Goal: Task Accomplishment & Management: Manage account settings

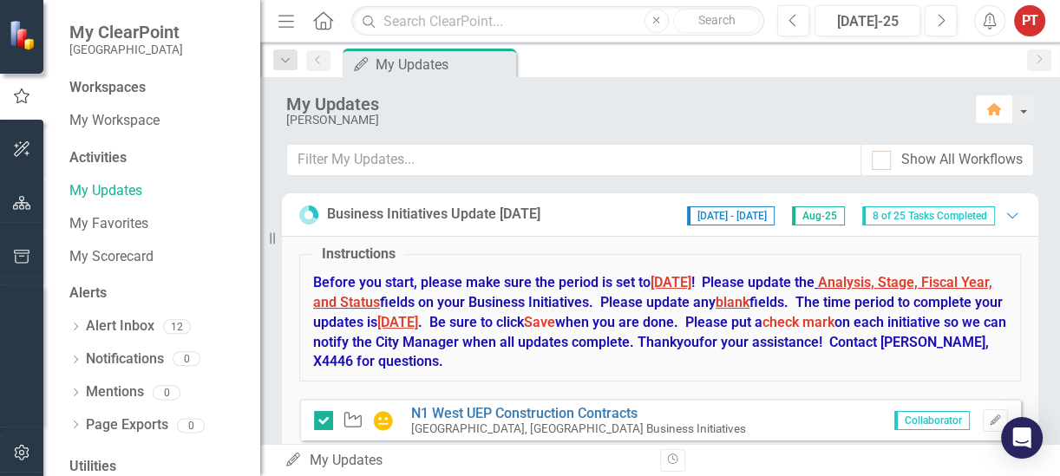
click at [818, 215] on span "Aug-25" at bounding box center [818, 215] width 53 height 19
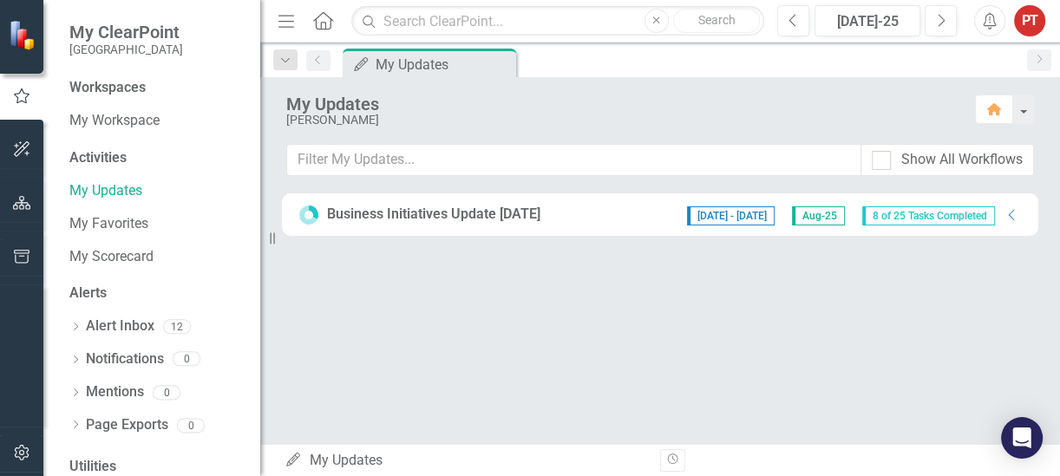
click at [819, 217] on span "Aug-25" at bounding box center [818, 215] width 53 height 19
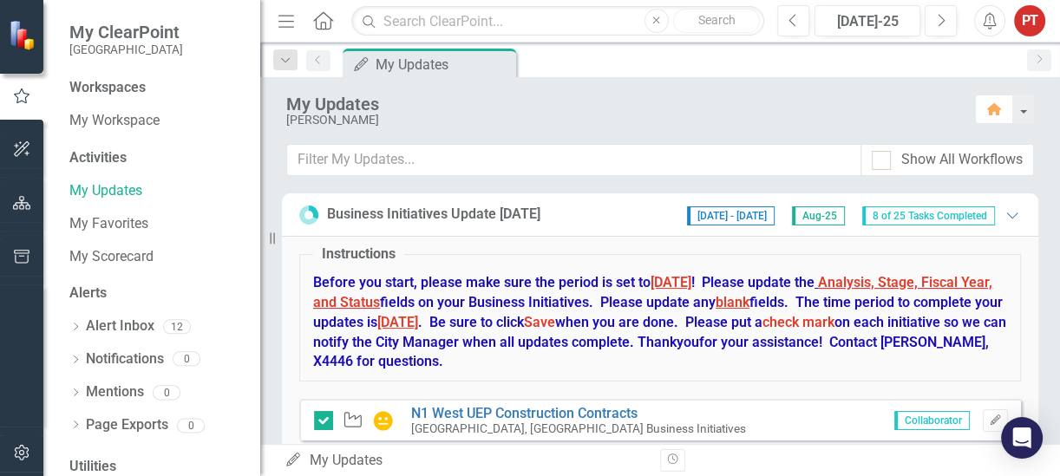
click at [819, 217] on span "Aug-25" at bounding box center [818, 215] width 53 height 19
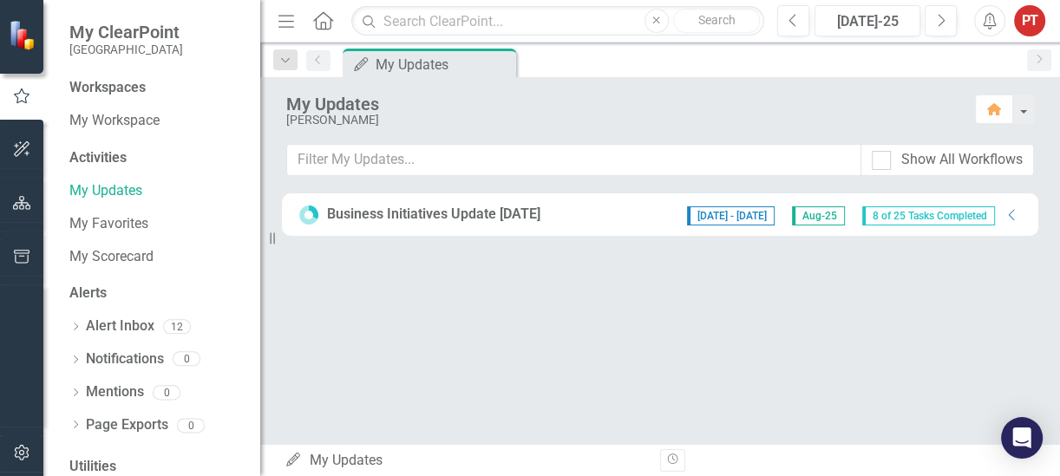
click at [819, 217] on span "Aug-25" at bounding box center [818, 215] width 53 height 19
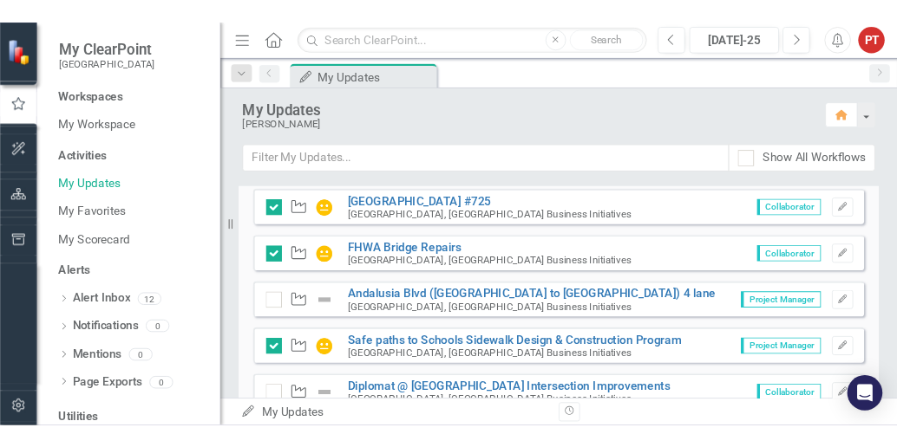
scroll to position [434, 0]
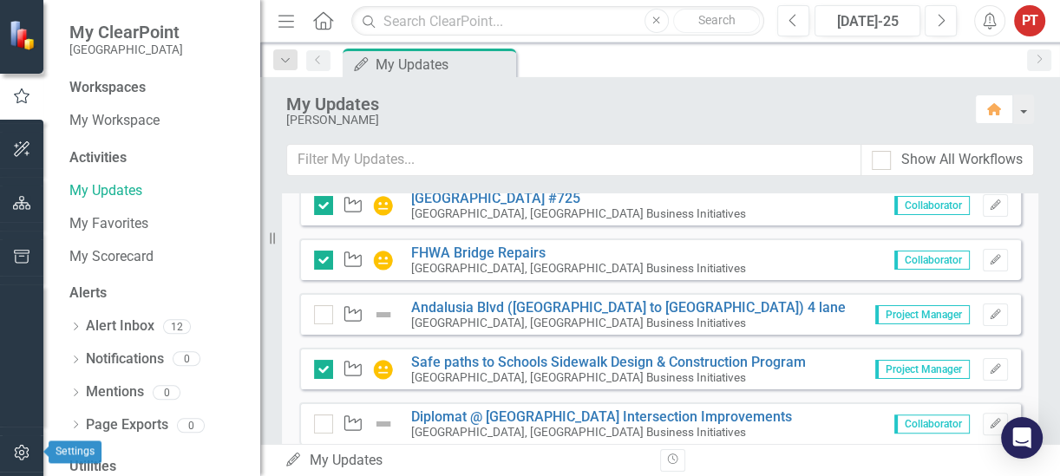
click at [6, 438] on button "button" at bounding box center [22, 453] width 39 height 36
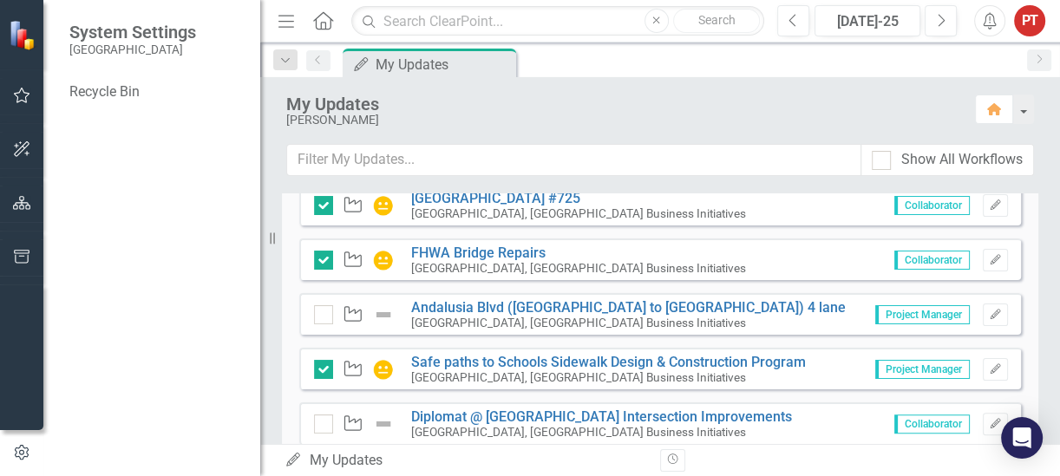
click at [20, 387] on div at bounding box center [21, 354] width 43 height 141
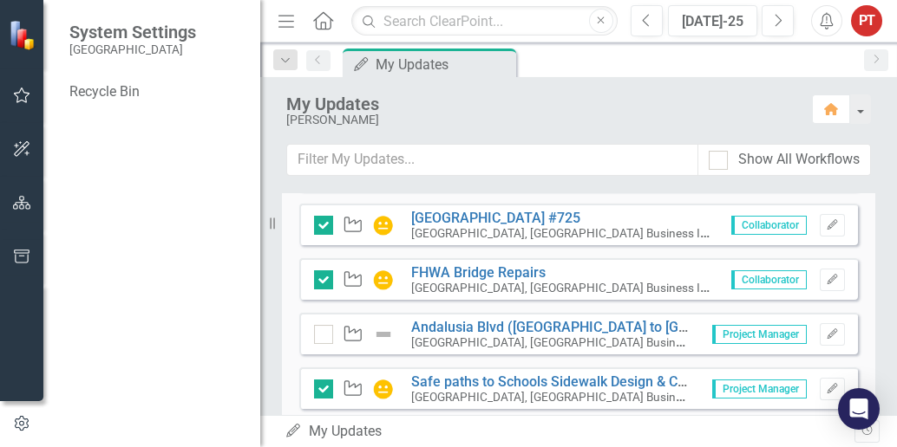
click at [25, 56] on div at bounding box center [21, 34] width 43 height 69
click at [427, 67] on div "My Updates" at bounding box center [432, 65] width 114 height 22
click at [834, 109] on icon "button" at bounding box center [831, 109] width 14 height 12
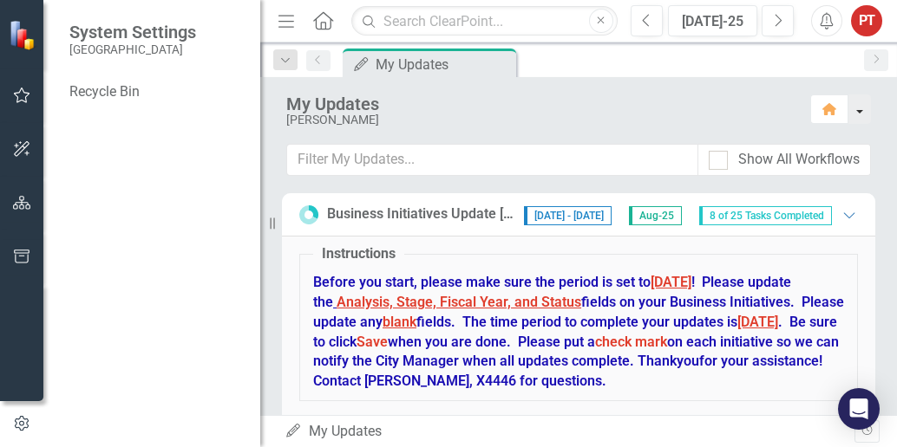
click at [858, 116] on button "button" at bounding box center [859, 109] width 23 height 29
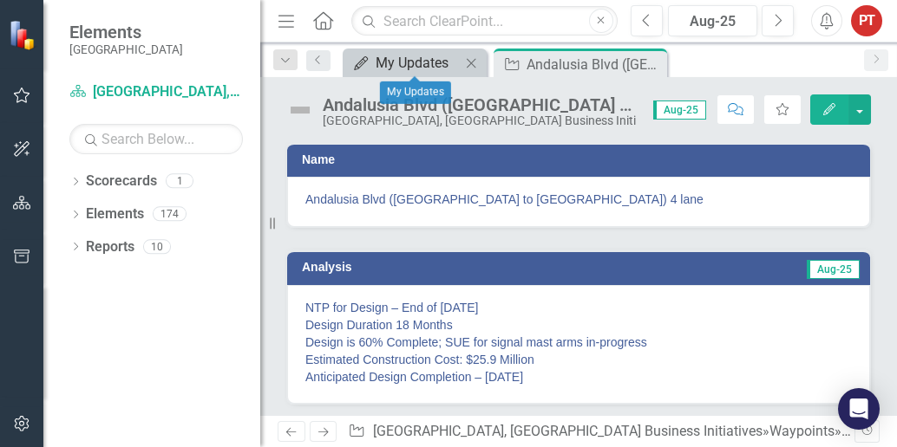
click at [377, 63] on div "My Updates" at bounding box center [417, 63] width 85 height 22
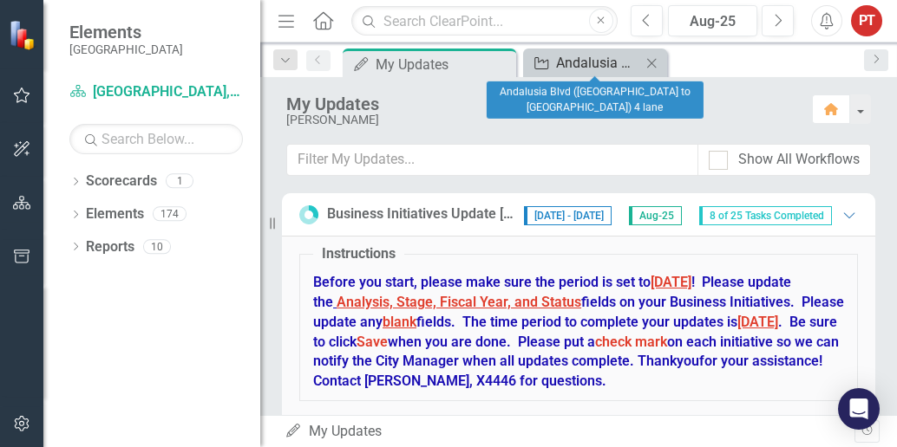
click at [570, 55] on div "Andalusia Blvd ([GEOGRAPHIC_DATA] to [GEOGRAPHIC_DATA]) 4 lane" at bounding box center [598, 63] width 85 height 22
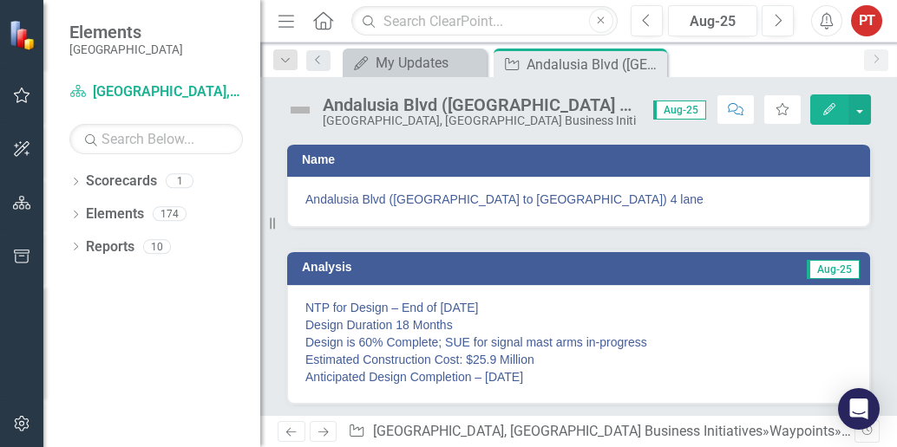
click at [686, 111] on span "Aug-25" at bounding box center [679, 110] width 53 height 19
click at [664, 108] on span "Aug-25" at bounding box center [679, 110] width 53 height 19
click at [860, 109] on button "button" at bounding box center [859, 110] width 23 height 30
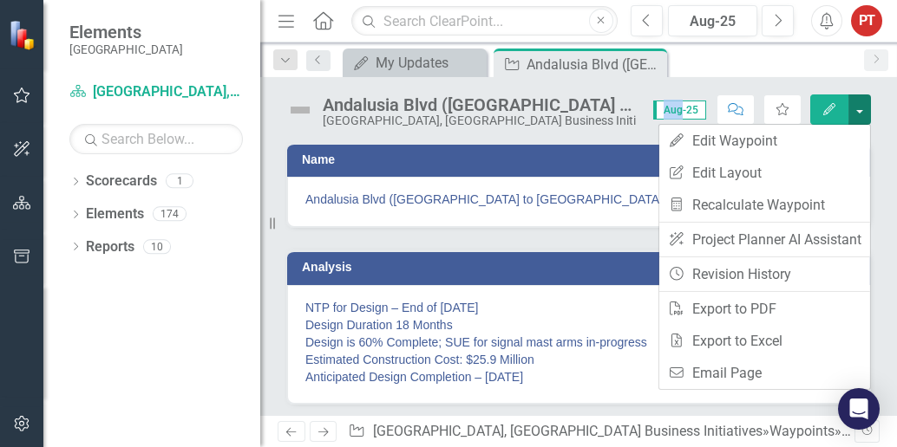
click at [860, 109] on button "button" at bounding box center [859, 110] width 23 height 30
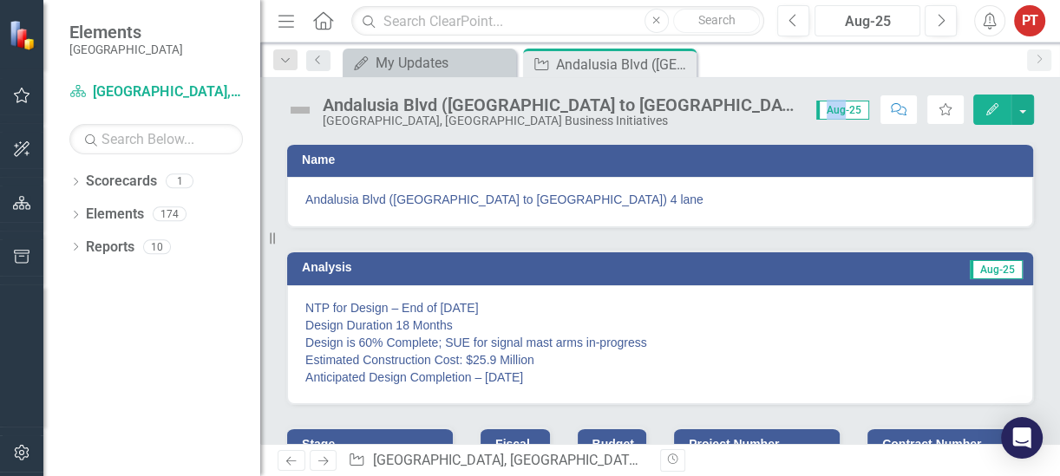
click at [865, 19] on div "Aug-25" at bounding box center [867, 21] width 94 height 21
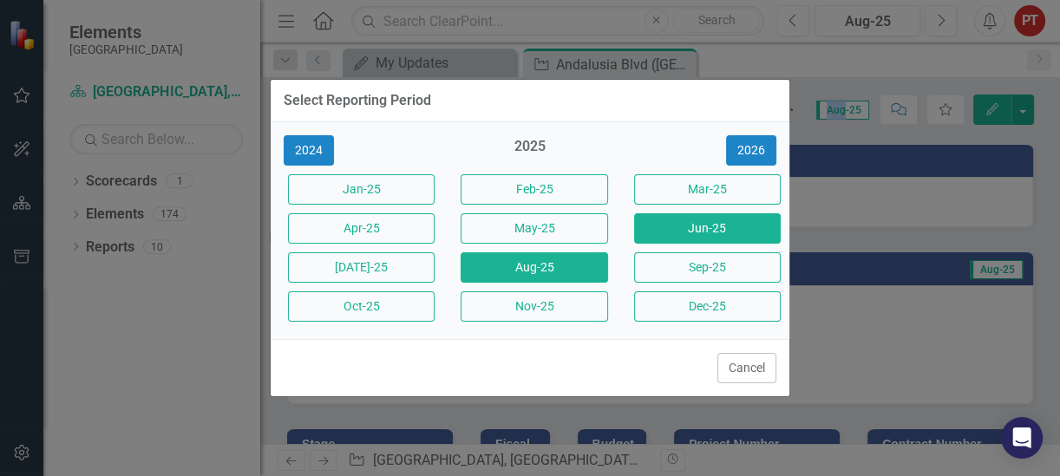
click at [688, 233] on button "Jun-25" at bounding box center [707, 228] width 147 height 30
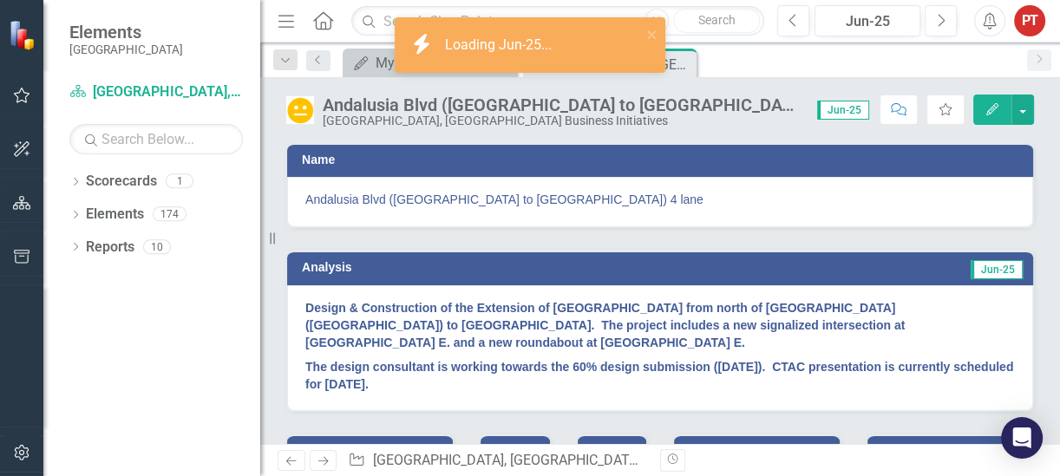
click at [447, 382] on strong "The design consultant is working towards the 60% design submission (7/3/2025). …" at bounding box center [659, 375] width 708 height 31
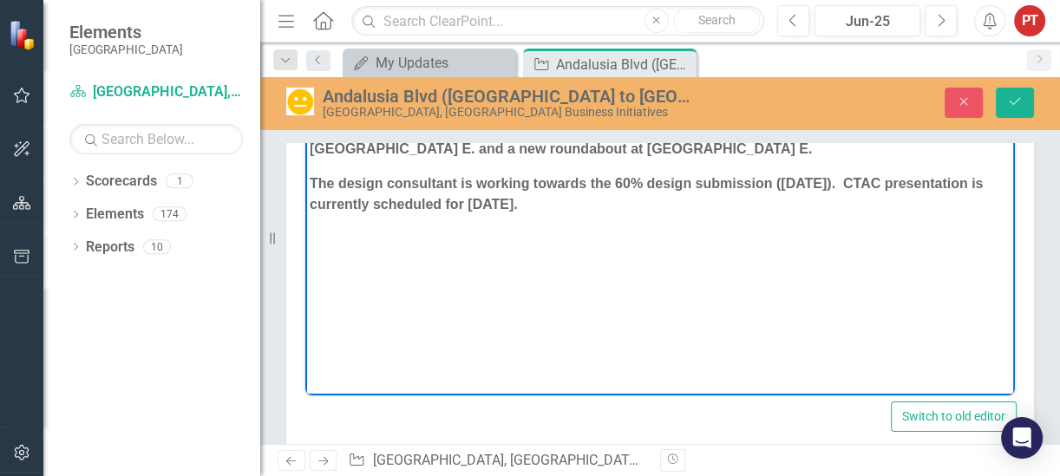
scroll to position [202, 0]
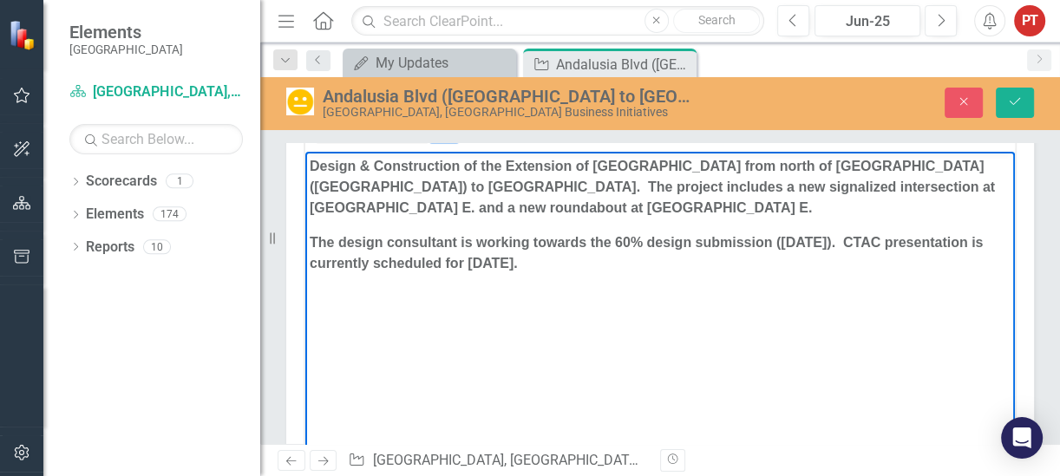
drag, startPoint x: 310, startPoint y: 161, endPoint x: 611, endPoint y: 258, distance: 316.7
click at [611, 258] on body "Design & Construction of the Extension of Andalusia Boulevard from north of Kis…" at bounding box center [659, 281] width 709 height 260
copy body "Design & Construction of the Extension of Andalusia Boulevard from north of Kis…"
click at [857, 320] on body "Design & Construction of the Extension of Andalusia Boulevard from north of Kis…" at bounding box center [659, 281] width 709 height 260
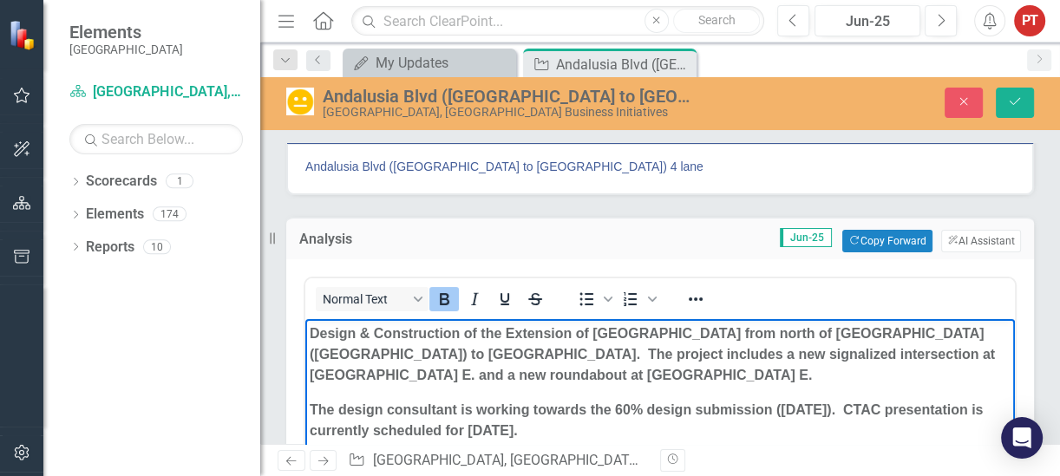
scroll to position [0, 0]
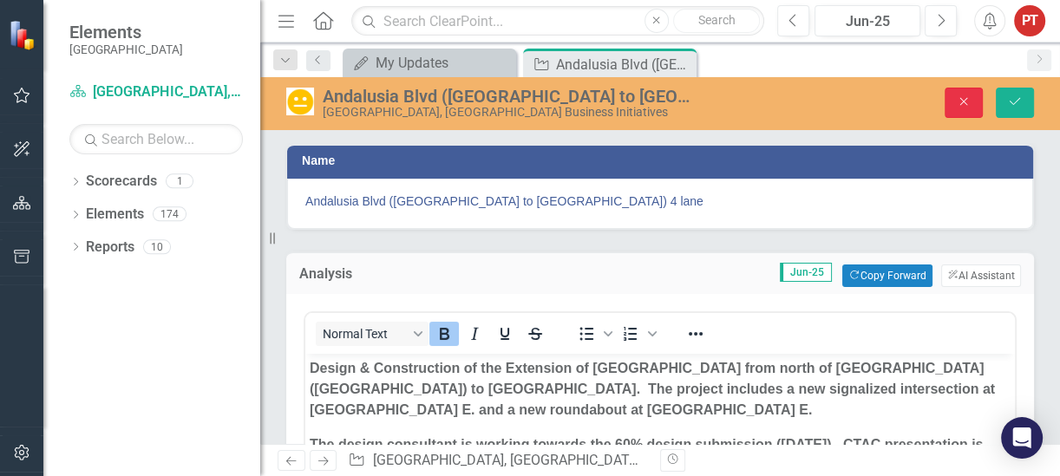
click at [896, 95] on icon "Close" at bounding box center [963, 101] width 16 height 12
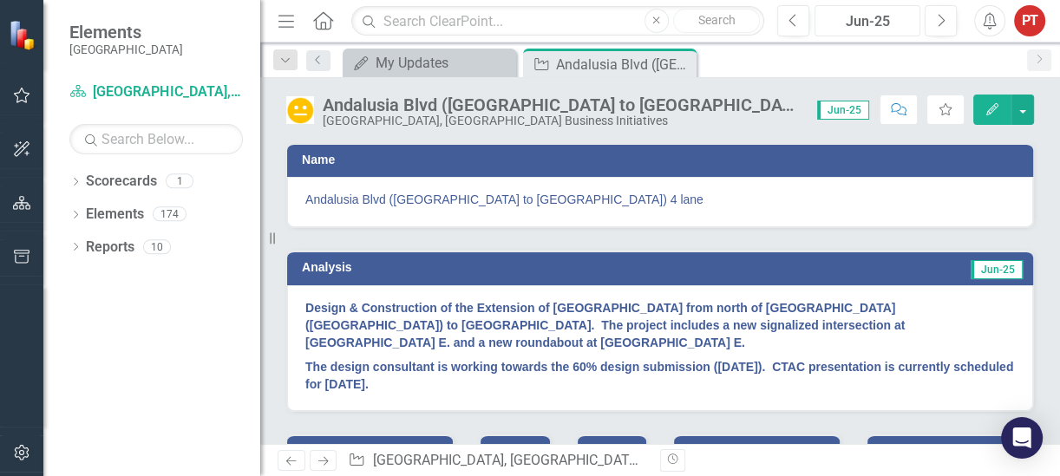
click at [864, 23] on div "Jun-25" at bounding box center [867, 21] width 94 height 21
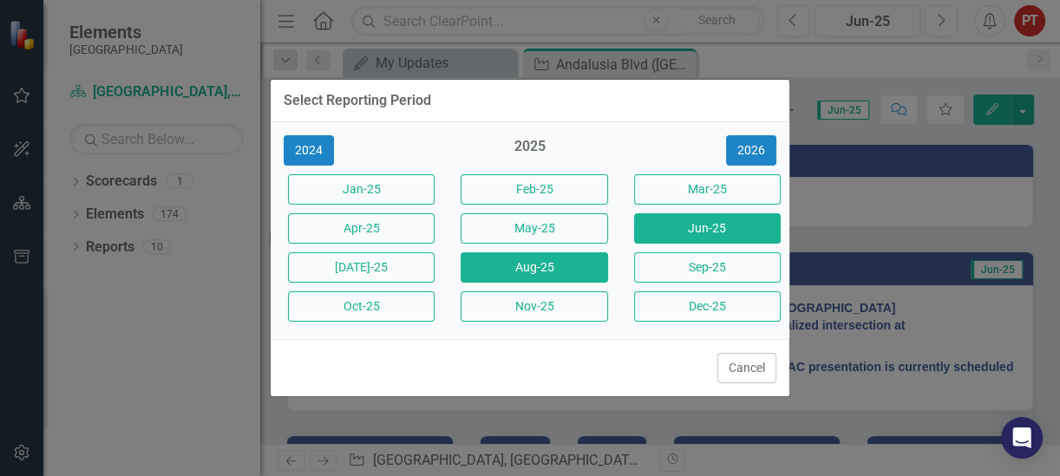
click at [540, 273] on button "Aug-25" at bounding box center [533, 267] width 147 height 30
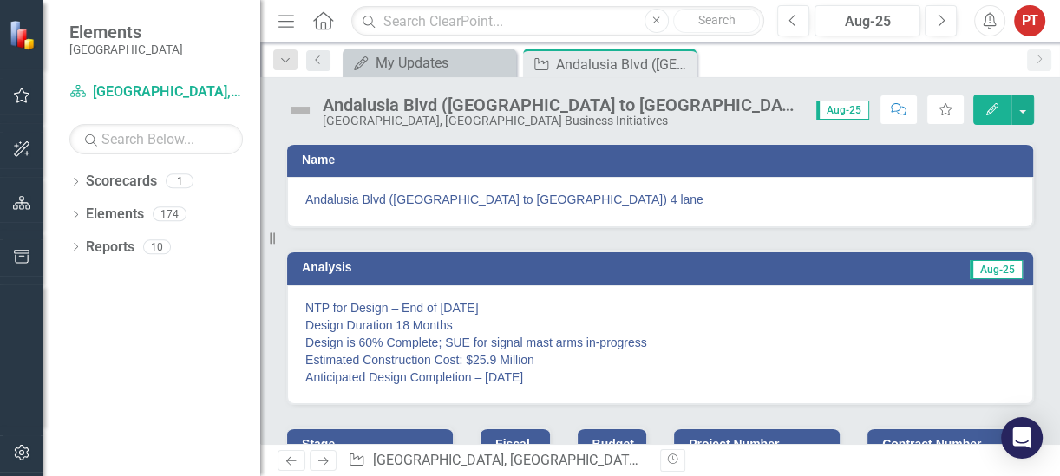
click at [308, 303] on p "NTP for Design – End of May 2024 Design Duration 18 Months Design is 60% Comple…" at bounding box center [659, 342] width 709 height 87
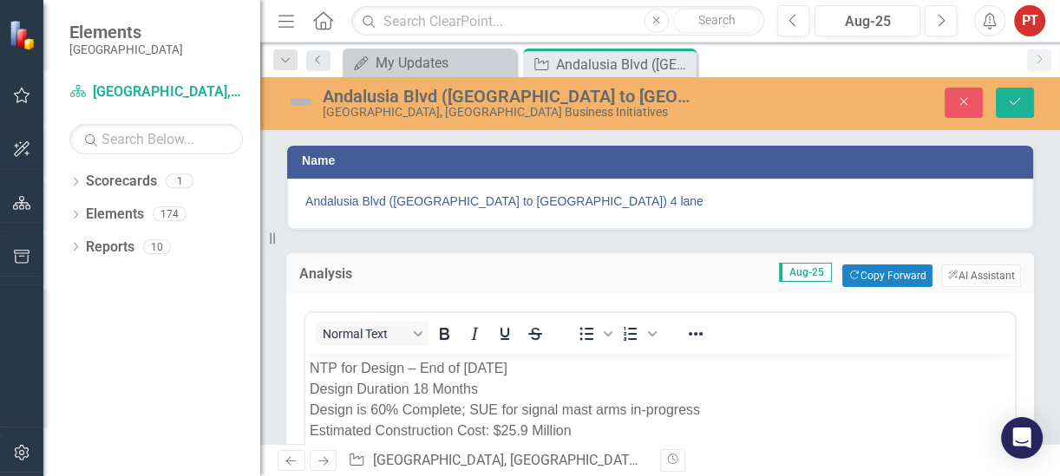
click at [311, 362] on p "NTP for Design – End of May 2024 Design Duration 18 Months Design is 60% Comple…" at bounding box center [660, 409] width 701 height 104
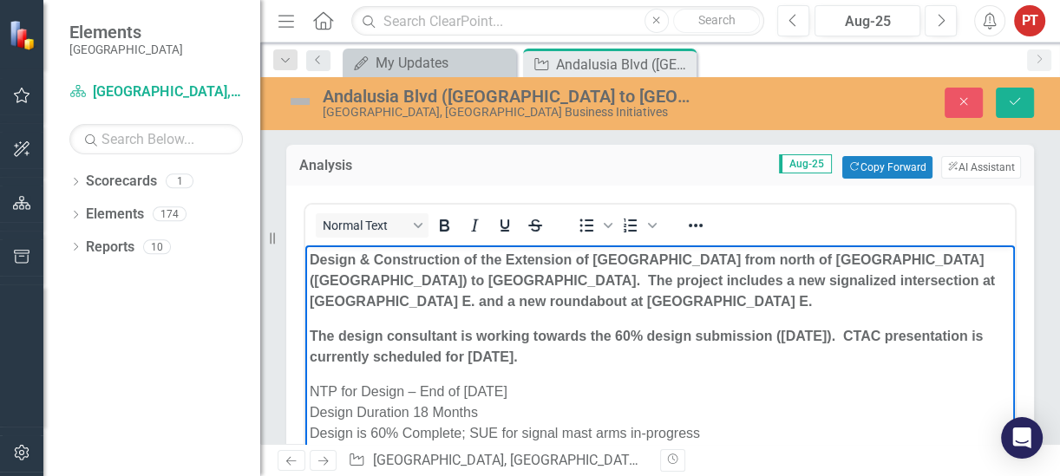
scroll to position [217, 0]
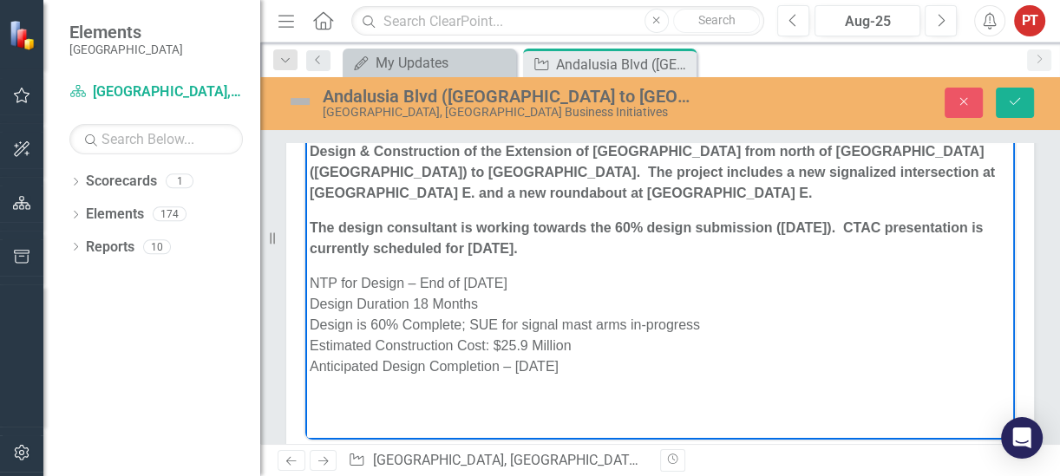
drag, startPoint x: 308, startPoint y: 227, endPoint x: 587, endPoint y: 249, distance: 280.0
click at [587, 249] on body "Design & Construction of the Extension of Andalusia Boulevard from north of Kis…" at bounding box center [659, 266] width 709 height 260
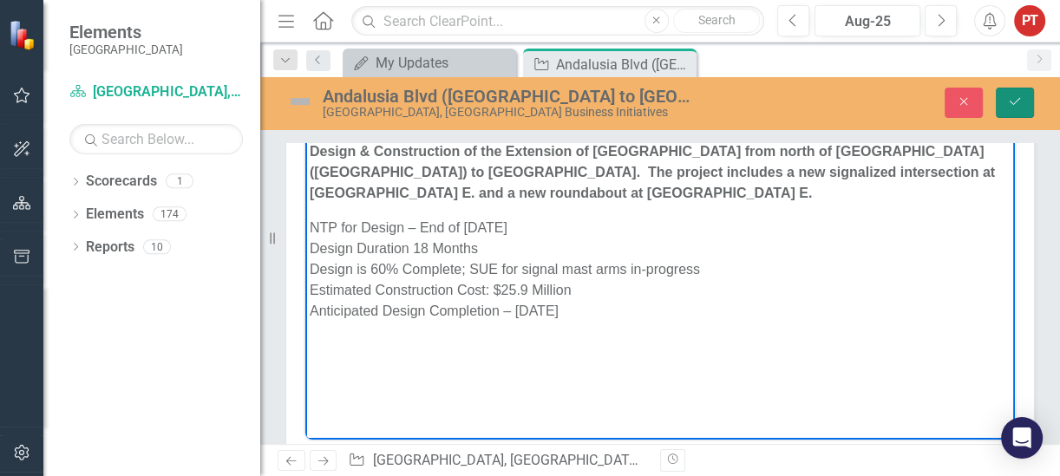
click at [896, 104] on icon "Save" at bounding box center [1015, 101] width 16 height 12
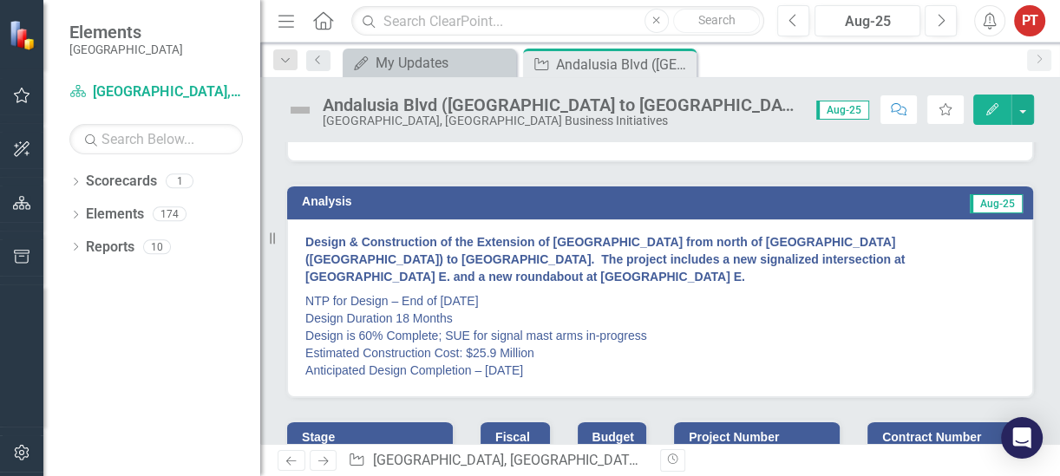
scroll to position [108, 0]
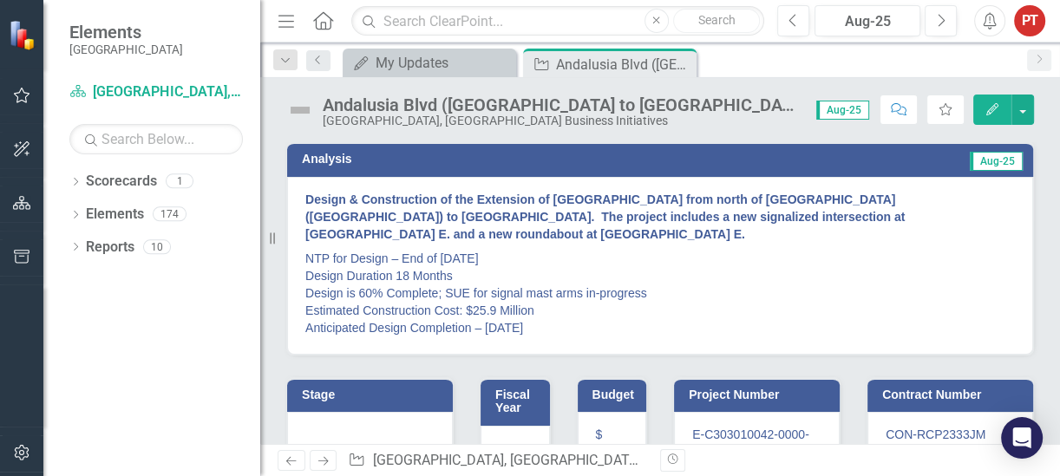
click at [390, 246] on p "NTP for Design – End of May 2024 Design Duration 18 Months Design is 60% Comple…" at bounding box center [659, 291] width 709 height 90
drag, startPoint x: 266, startPoint y: 234, endPoint x: 122, endPoint y: 245, distance: 144.4
click at [122, 245] on div "Elements Cape Coral Scorecard Cape Coral, FL Business Initiatives Search Dropdo…" at bounding box center [130, 238] width 260 height 476
click at [323, 319] on p "NTP for Design – End of May 2024 Design Duration 18 Months Design is 60% Comple…" at bounding box center [659, 291] width 709 height 90
click at [411, 64] on div "My Updates" at bounding box center [432, 63] width 114 height 22
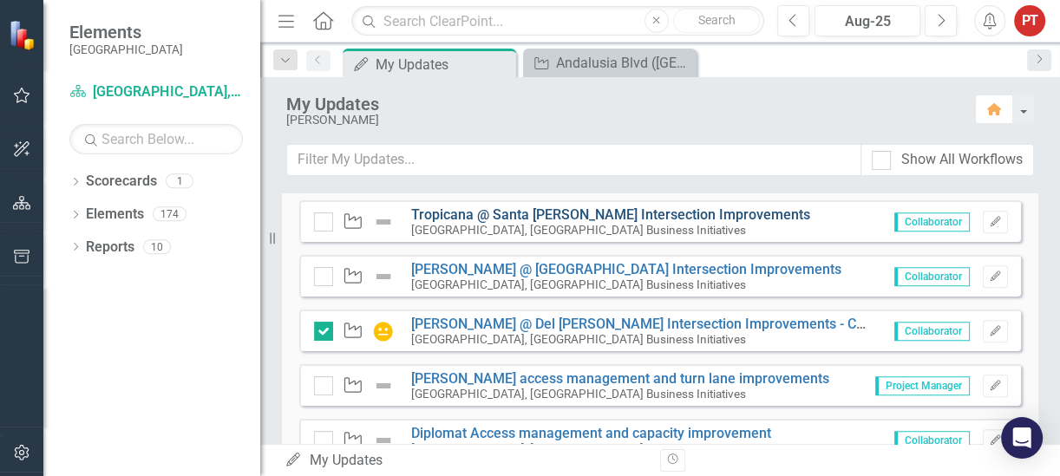
scroll to position [759, 0]
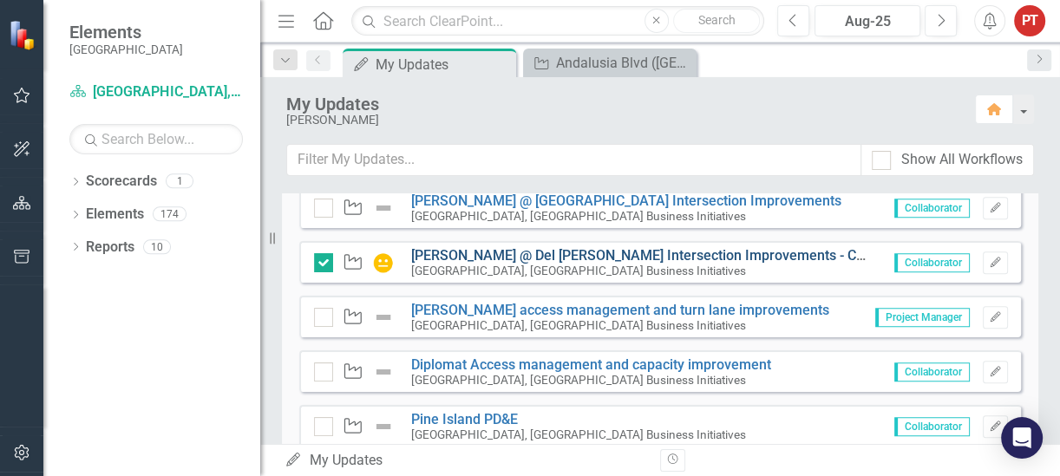
click at [489, 248] on link "[PERSON_NAME] @ Del [PERSON_NAME] Intersection Improvements - Construction" at bounding box center [668, 255] width 515 height 16
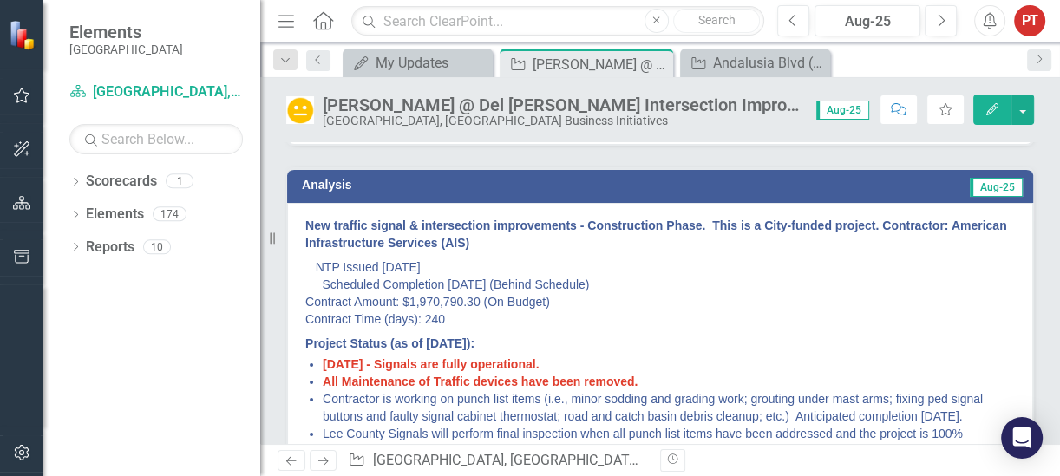
scroll to position [108, 0]
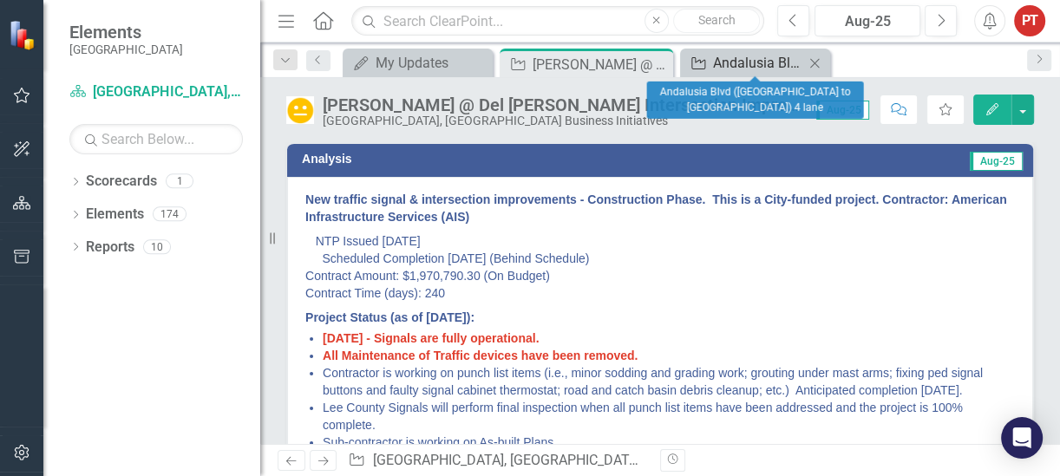
click at [757, 60] on div "Andalusia Blvd ([GEOGRAPHIC_DATA] to [GEOGRAPHIC_DATA]) 4 lane" at bounding box center [758, 63] width 91 height 22
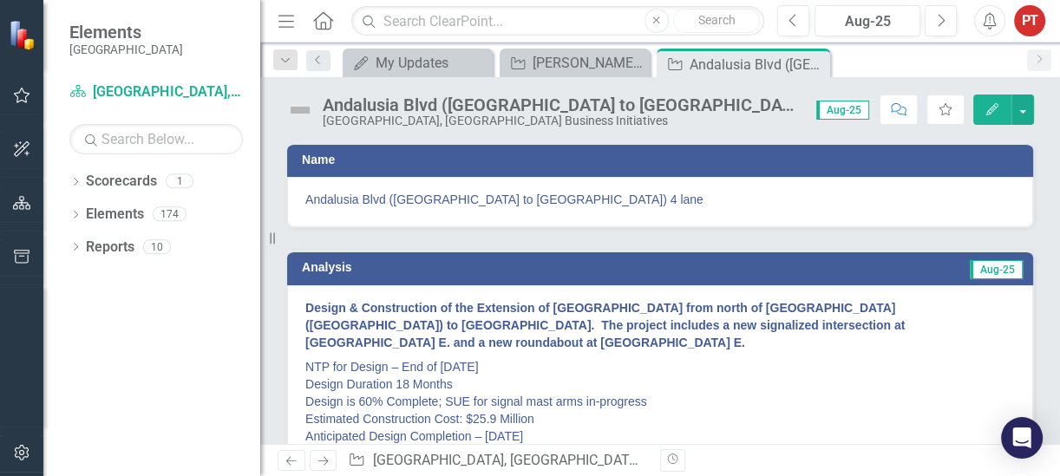
click at [342, 369] on p "NTP for Design – End of May 2024 Design Duration 18 Months Design is 60% Comple…" at bounding box center [659, 400] width 709 height 90
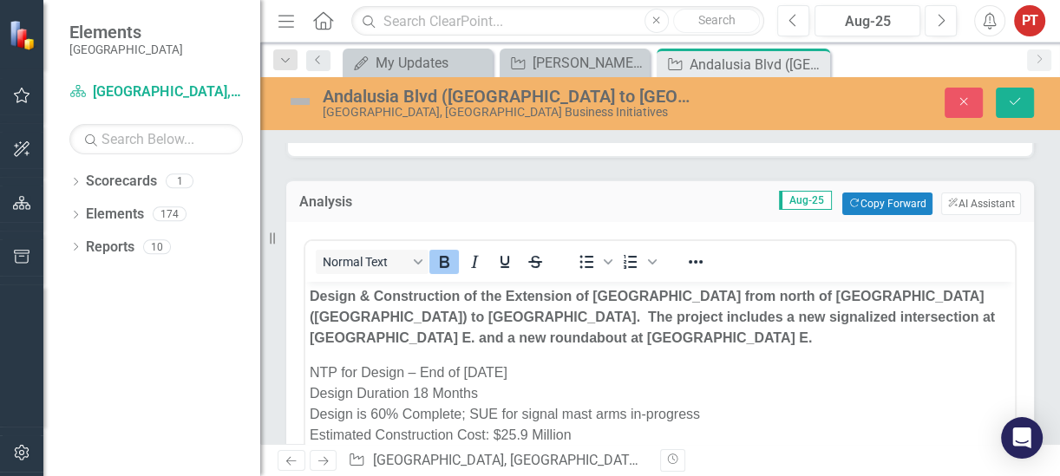
scroll to position [217, 0]
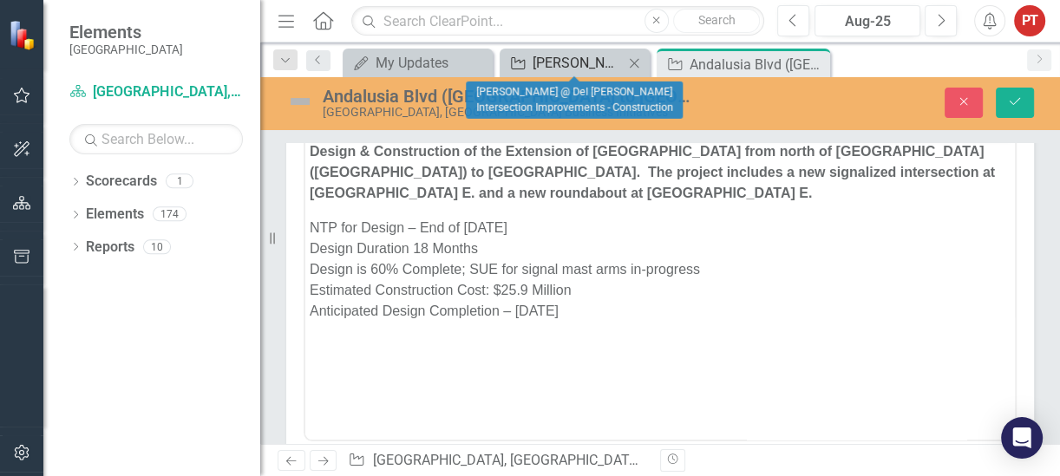
click at [565, 61] on div "[PERSON_NAME] @ Del [PERSON_NAME] Intersection Improvements - Construction" at bounding box center [577, 63] width 91 height 22
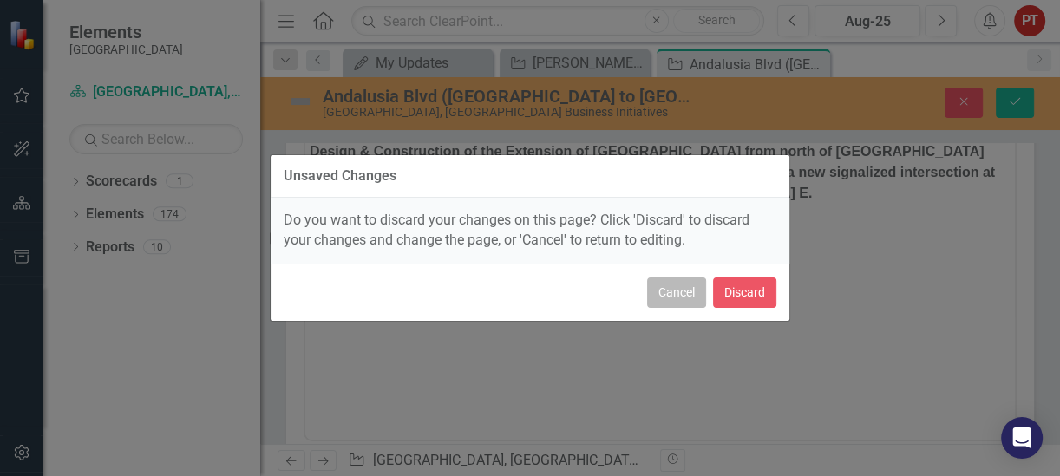
click at [670, 299] on button "Cancel" at bounding box center [676, 292] width 59 height 30
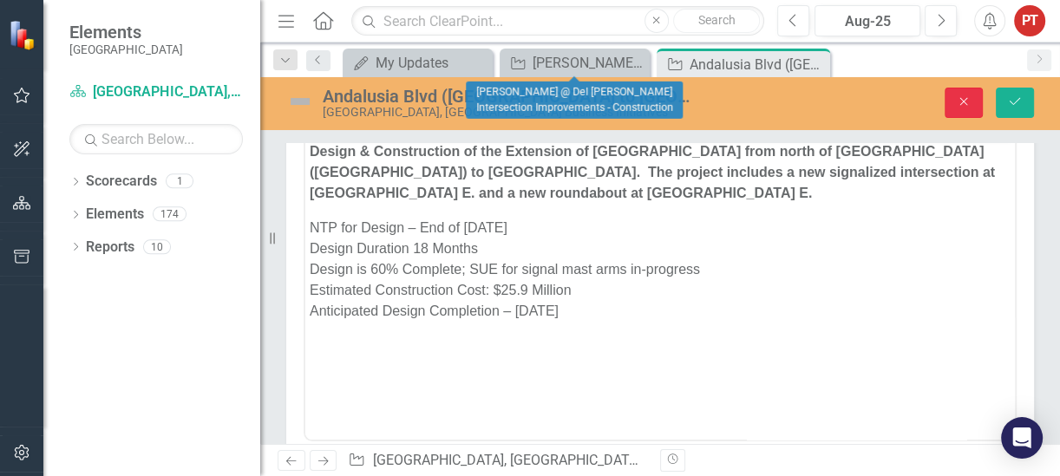
click at [896, 98] on icon "Close" at bounding box center [963, 101] width 16 height 12
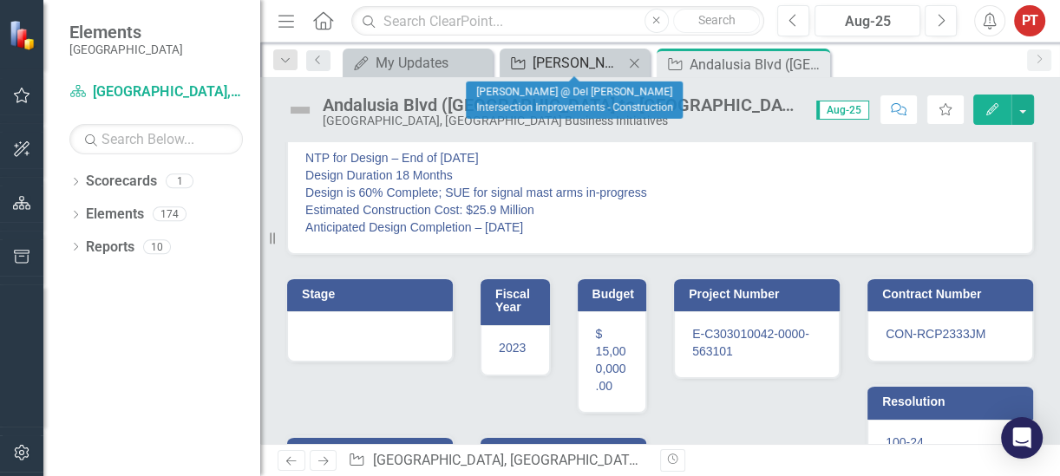
click at [556, 62] on div "[PERSON_NAME] @ Del [PERSON_NAME] Intersection Improvements - Construction" at bounding box center [577, 63] width 91 height 22
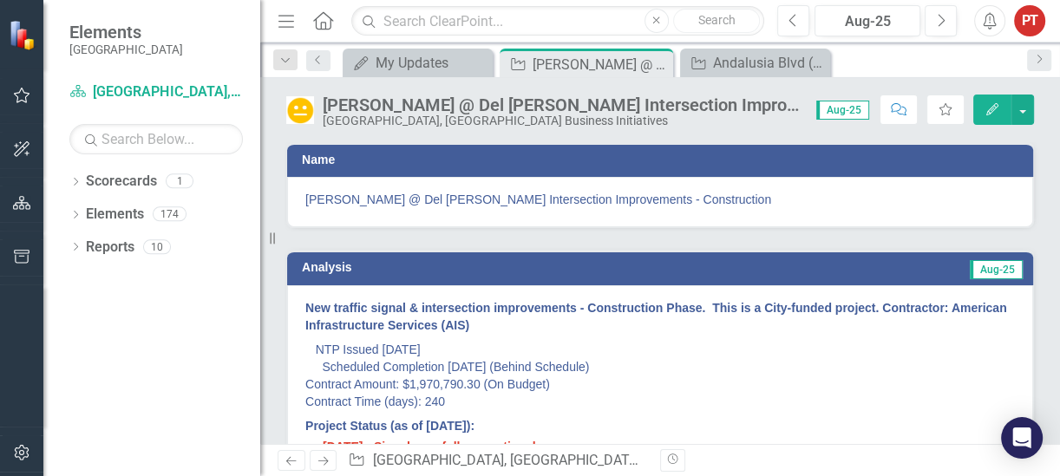
click at [342, 351] on p "NTP Issued 8/26/2024 Scheduled Completion 4/23/2025 (Behind Schedule) Contract …" at bounding box center [659, 375] width 709 height 76
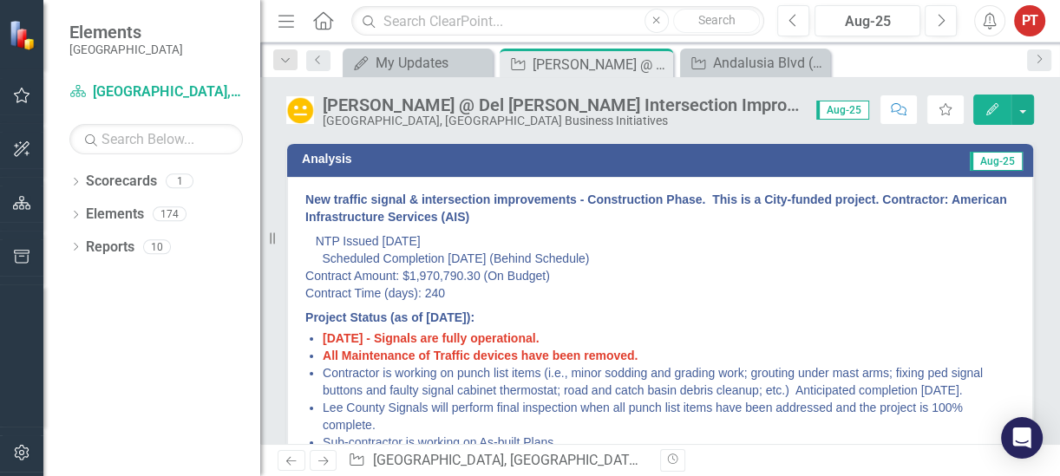
click at [409, 279] on p "NTP Issued 8/26/2024 Scheduled Completion 4/23/2025 (Behind Schedule) Contract …" at bounding box center [659, 267] width 709 height 76
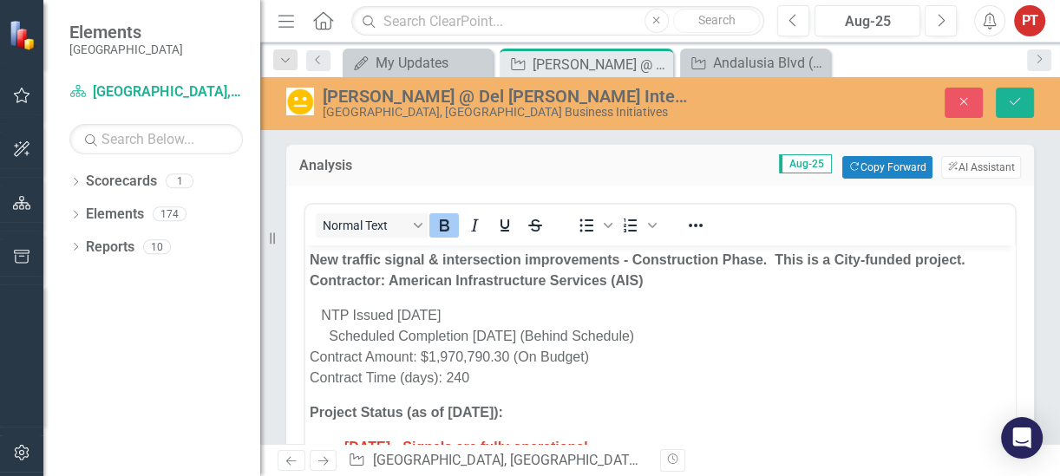
scroll to position [0, 0]
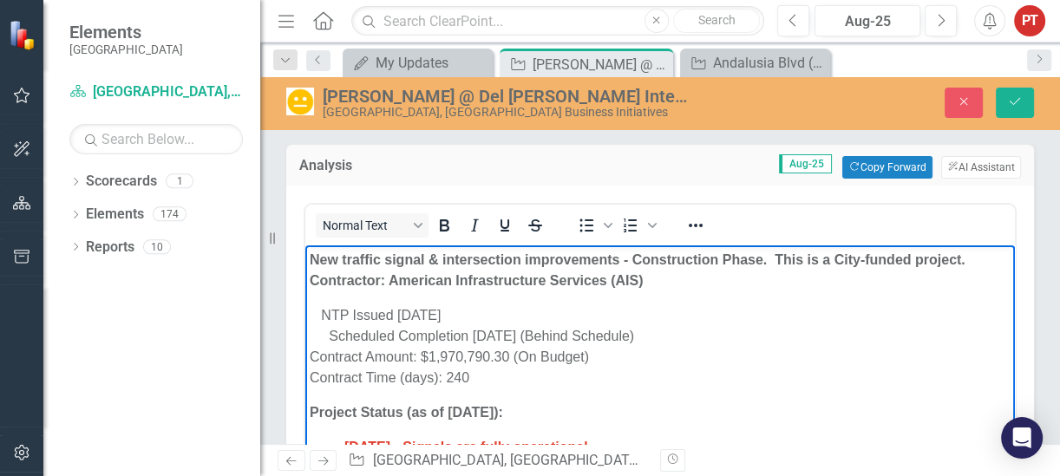
drag, startPoint x: 329, startPoint y: 310, endPoint x: 494, endPoint y: 380, distance: 179.5
click at [494, 380] on p "NTP Issued 8/26/2024 Scheduled Completion 4/23/2025 (Behind Schedule) Contract …" at bounding box center [660, 345] width 701 height 83
drag, startPoint x: 311, startPoint y: 303, endPoint x: 495, endPoint y: 378, distance: 198.4
click at [495, 378] on p "NTP Issued 8/26/2024 Scheduled Completion 4/23/2025 (Behind Schedule) Contract …" at bounding box center [660, 345] width 701 height 83
copy p "NTP Issued 8/26/2024 Scheduled Completion 4/23/2025 (Behind Schedule) Contract …"
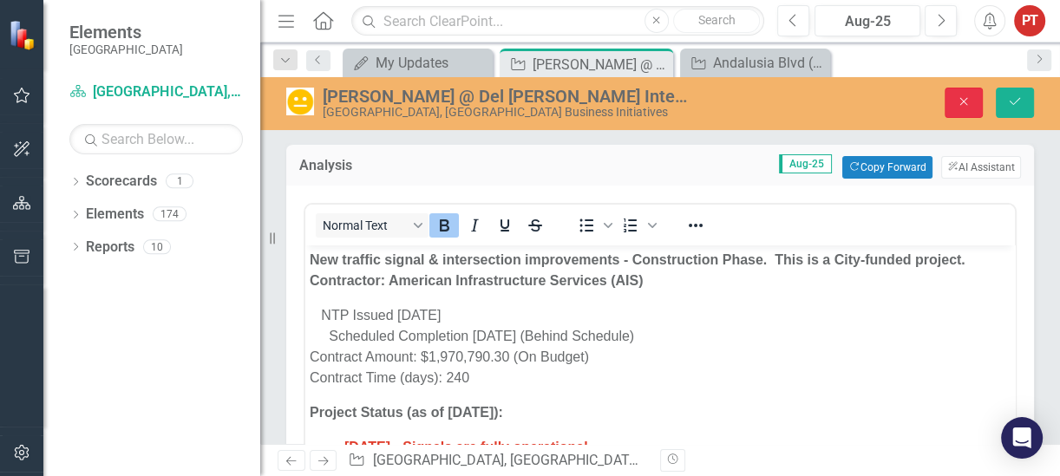
click at [896, 105] on icon "Close" at bounding box center [963, 101] width 16 height 12
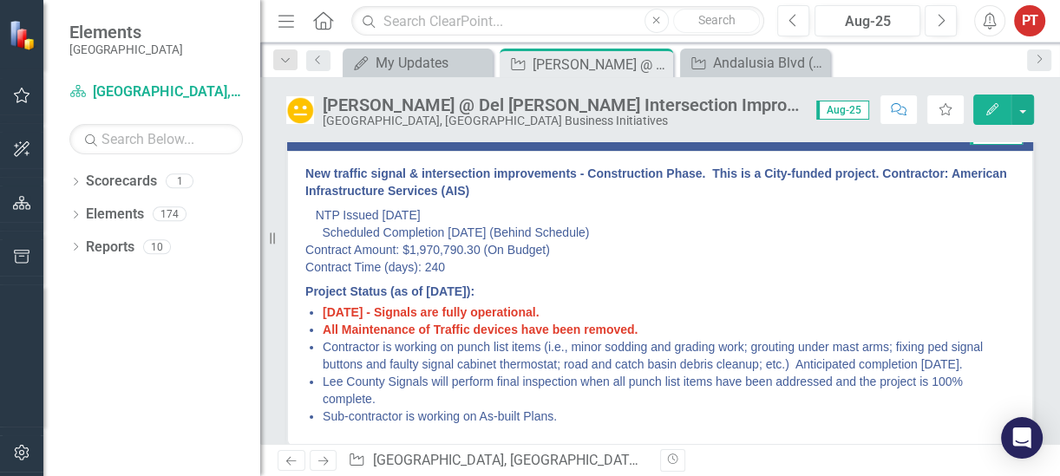
scroll to position [108, 0]
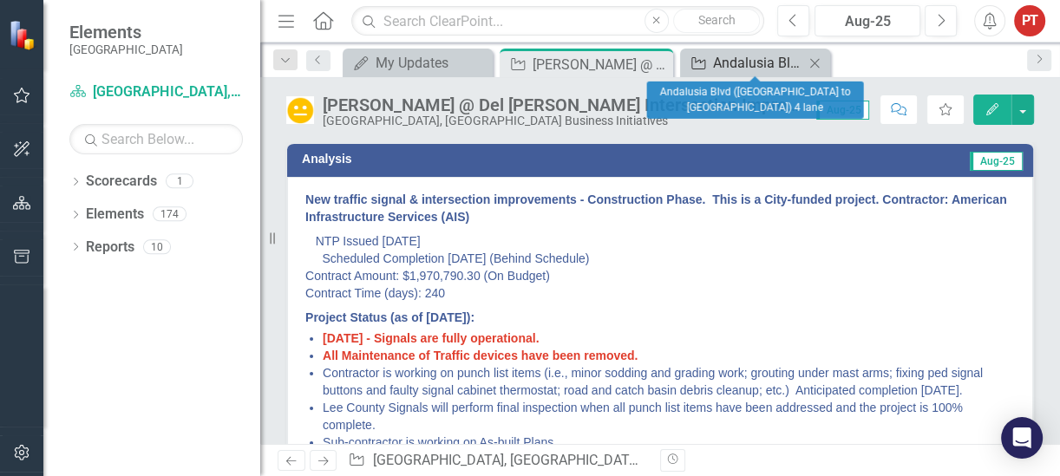
click at [739, 60] on div "Andalusia Blvd ([GEOGRAPHIC_DATA] to [GEOGRAPHIC_DATA]) 4 lane" at bounding box center [758, 63] width 91 height 22
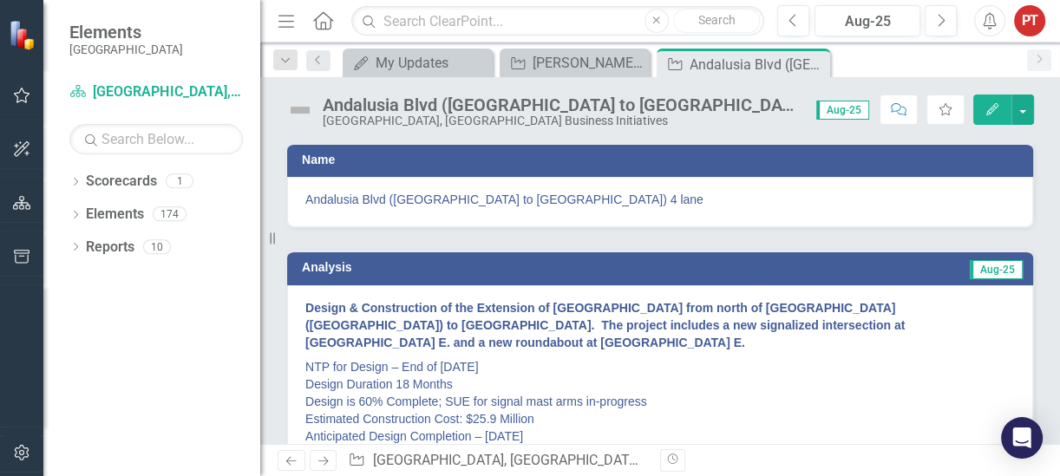
scroll to position [108, 0]
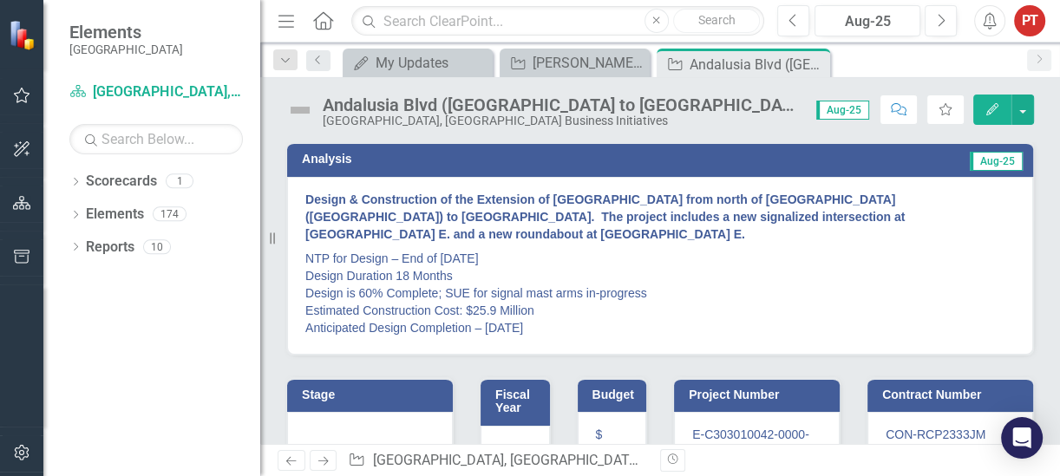
click at [577, 330] on p "NTP for Design – End of May 2024 Design Duration 18 Months Design is 60% Comple…" at bounding box center [659, 291] width 709 height 90
click at [571, 320] on p "NTP for Design – End of May 2024 Design Duration 18 Months Design is 60% Comple…" at bounding box center [659, 291] width 709 height 90
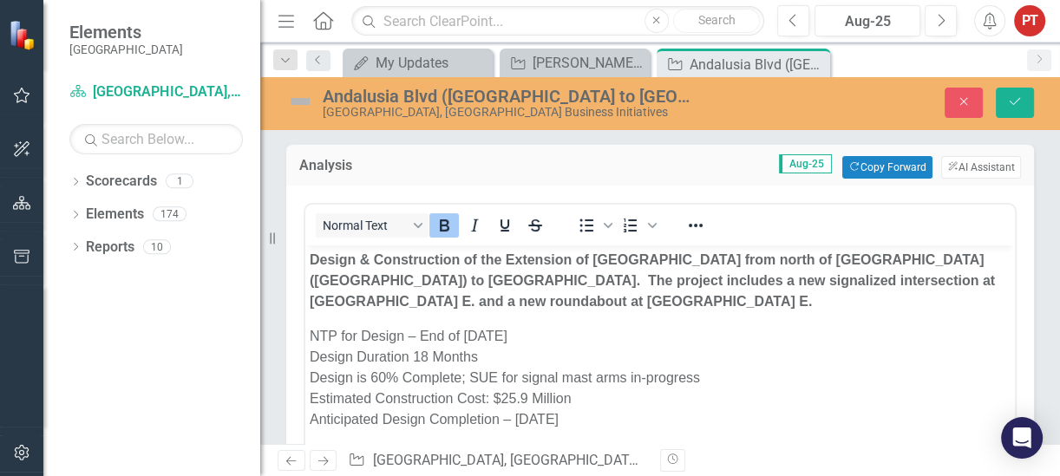
scroll to position [0, 0]
click at [615, 418] on p "NTP for Design – End of May 2024 Design Duration 18 Months Design is 60% Comple…" at bounding box center [660, 377] width 701 height 104
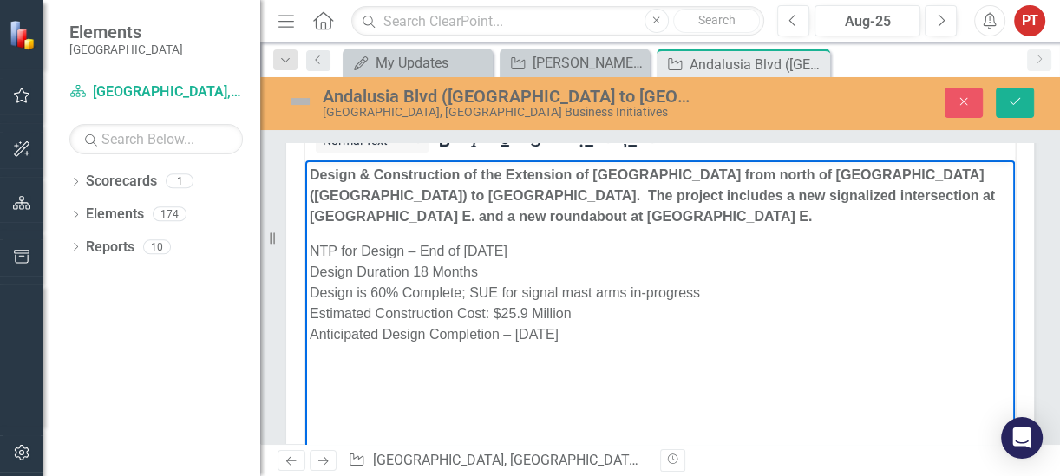
scroll to position [217, 0]
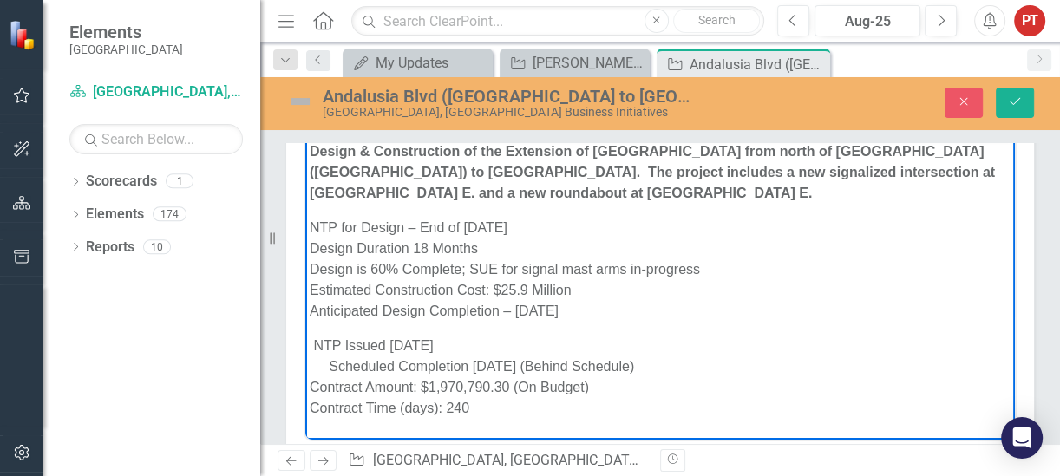
click at [341, 226] on p "NTP for Design – End of May 2024 Design Duration 18 Months Design is 60% Comple…" at bounding box center [660, 269] width 701 height 104
